Goal: Task Accomplishment & Management: Manage account settings

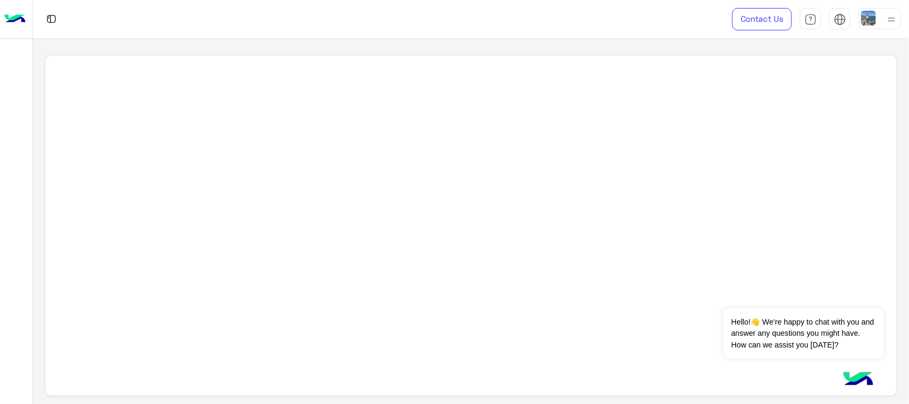
click at [863, 22] on img at bounding box center [868, 18] width 15 height 15
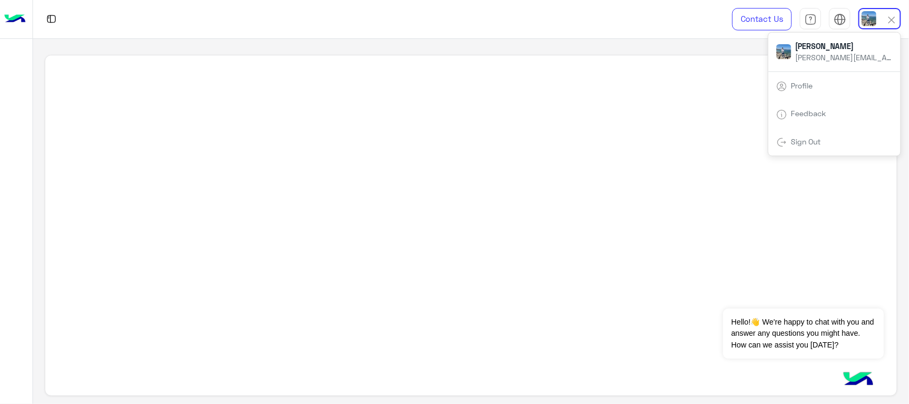
click at [811, 141] on link "Sign Out" at bounding box center [806, 141] width 30 height 9
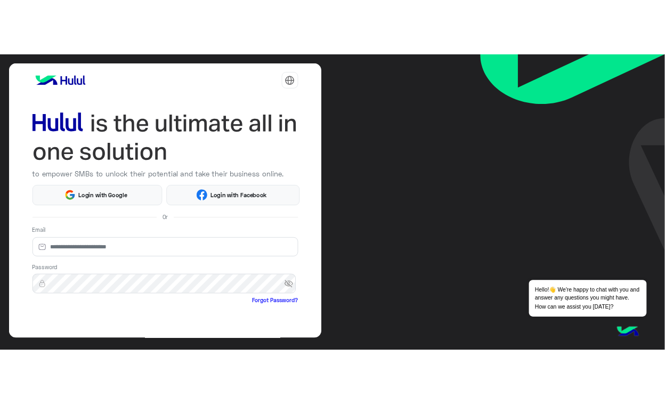
scroll to position [73, 0]
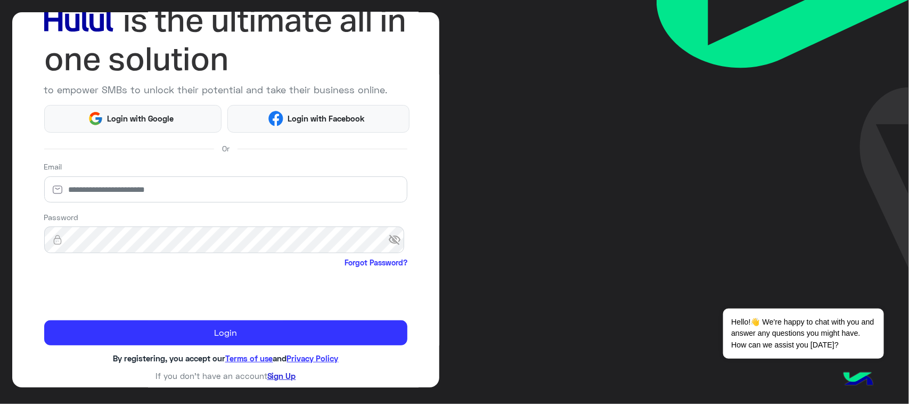
click at [278, 377] on link "Sign Up" at bounding box center [281, 376] width 29 height 10
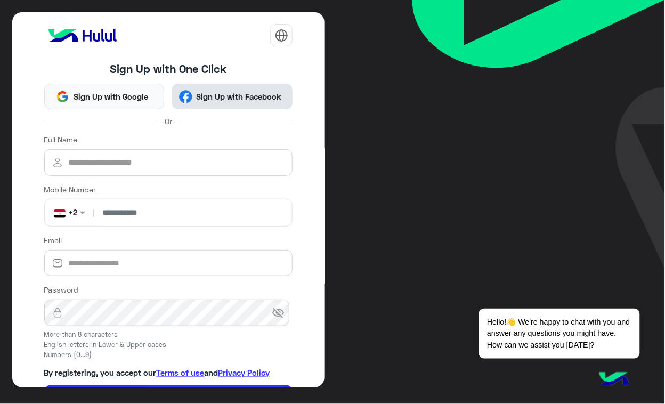
click at [236, 97] on span "Sign Up with Facebook" at bounding box center [238, 97] width 93 height 12
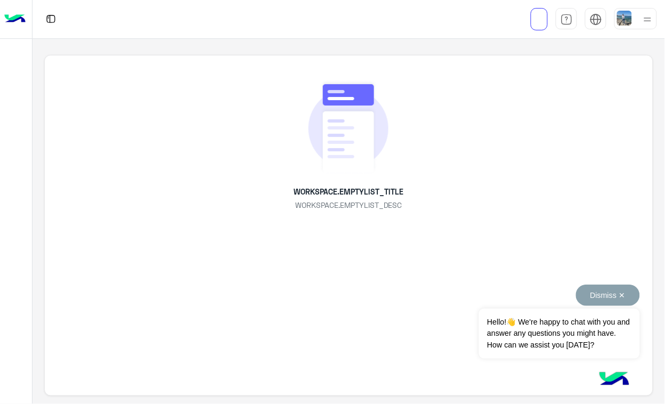
click at [614, 296] on button "Dismiss ✕" at bounding box center [608, 294] width 64 height 21
